Goal: Navigation & Orientation: Find specific page/section

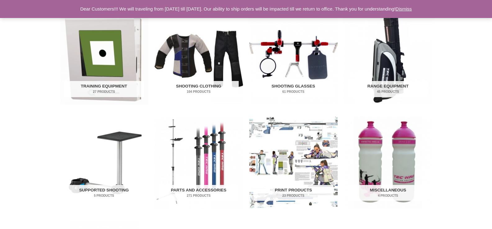
scroll to position [219, 0]
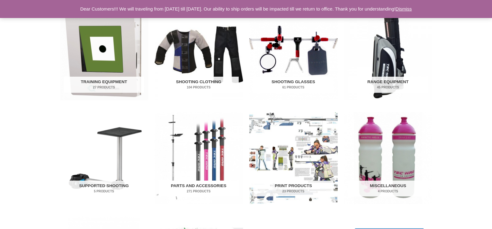
click at [206, 171] on img "Visit product category Parts and Accessories" at bounding box center [199, 158] width 89 height 92
click at [114, 70] on img "Visit product category Training Equipment" at bounding box center [104, 54] width 89 height 92
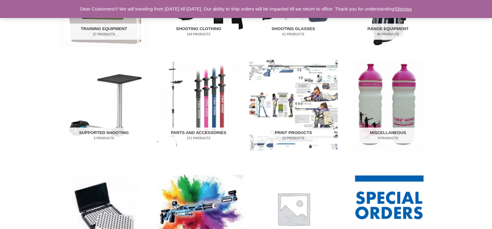
scroll to position [273, 0]
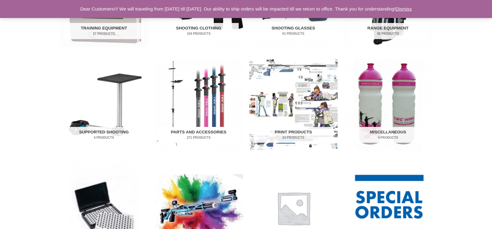
click at [206, 100] on img "Visit product category Parts and Accessories" at bounding box center [199, 104] width 89 height 92
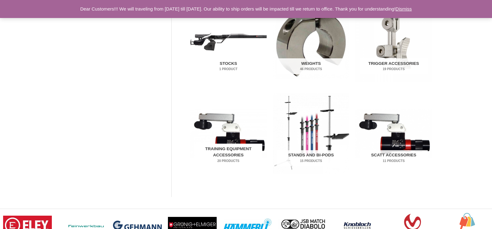
scroll to position [329, 0]
click at [234, 150] on h2 "Training Equipment Accessories 20 Products" at bounding box center [228, 155] width 68 height 22
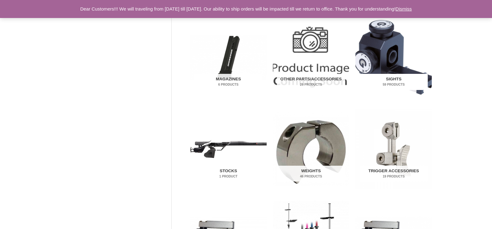
scroll to position [215, 0]
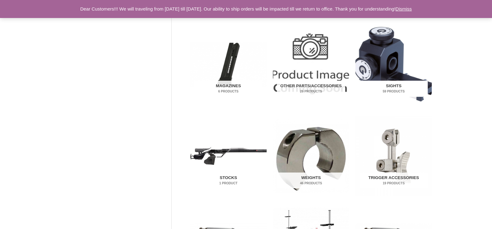
click at [388, 85] on h2 "Sights 59 Products" at bounding box center [394, 89] width 68 height 16
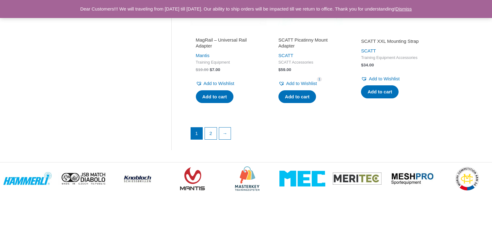
scroll to position [934, 0]
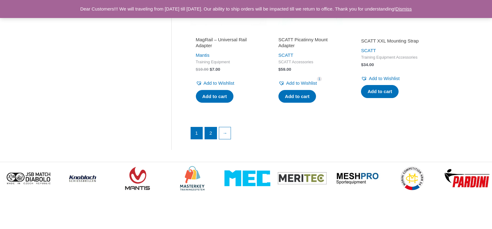
click at [212, 139] on link "2" at bounding box center [211, 133] width 12 height 12
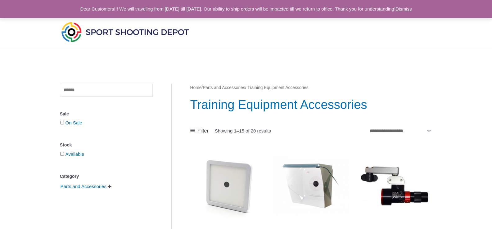
scroll to position [0, 0]
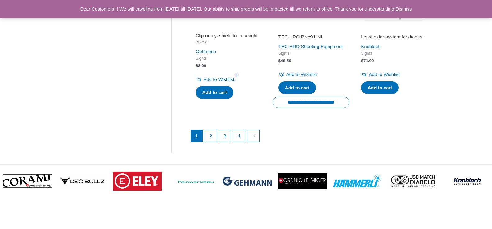
scroll to position [899, 0]
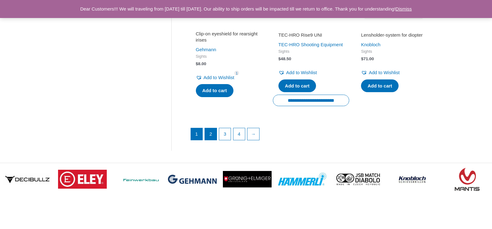
click at [209, 140] on link "2" at bounding box center [211, 134] width 12 height 12
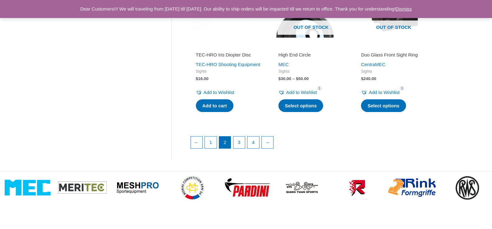
scroll to position [894, 0]
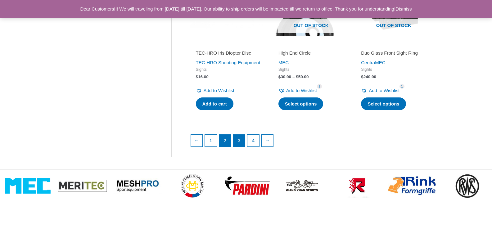
click at [238, 146] on link "3" at bounding box center [240, 141] width 12 height 12
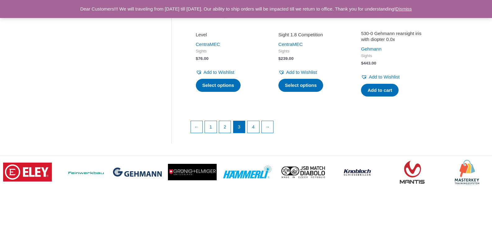
scroll to position [919, 0]
drag, startPoint x: 251, startPoint y: 135, endPoint x: 253, endPoint y: 139, distance: 4.1
click at [251, 133] on link "4" at bounding box center [254, 127] width 12 height 12
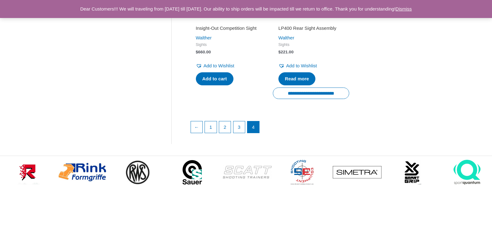
scroll to position [921, 0]
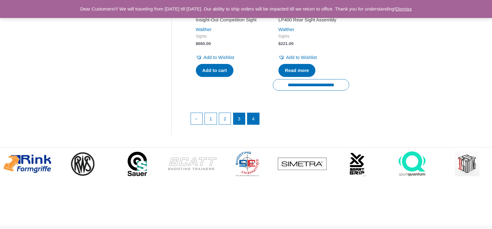
click at [238, 125] on link "3" at bounding box center [240, 119] width 12 height 12
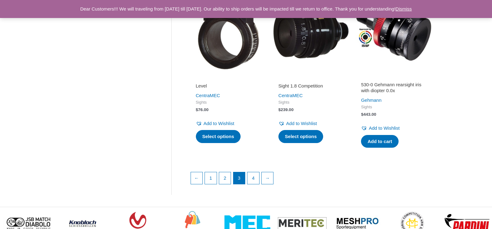
scroll to position [863, 0]
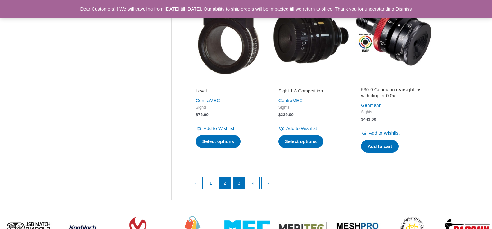
click at [223, 189] on link "2" at bounding box center [225, 183] width 12 height 12
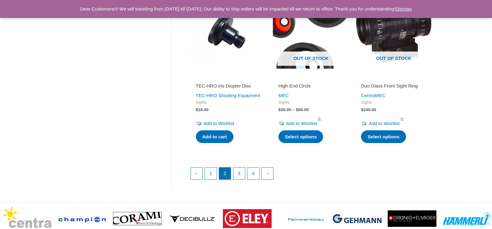
scroll to position [866, 0]
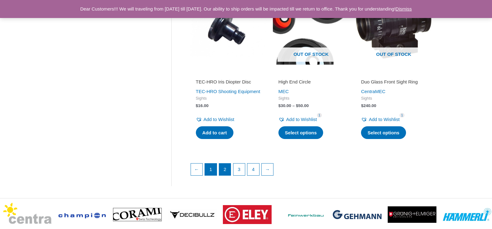
click at [209, 176] on link "1" at bounding box center [211, 170] width 12 height 12
